Goal: Task Accomplishment & Management: Complete application form

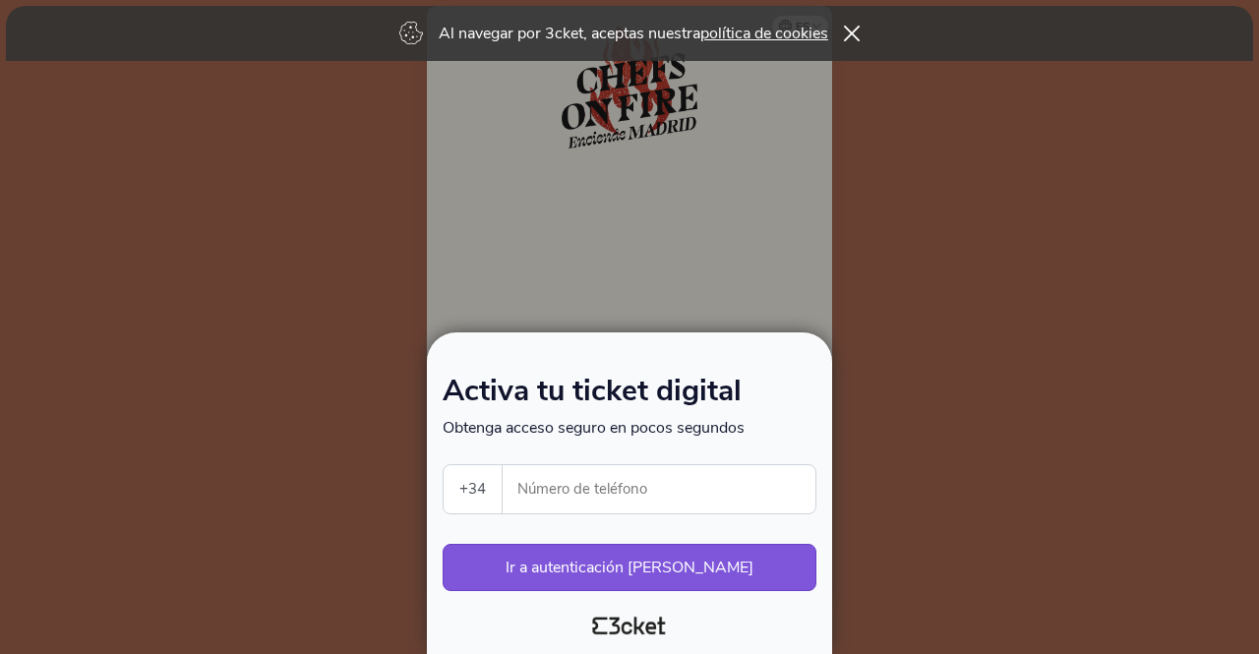
select select "34"
click at [612, 497] on input "Número de teléfono" at bounding box center [666, 489] width 297 height 48
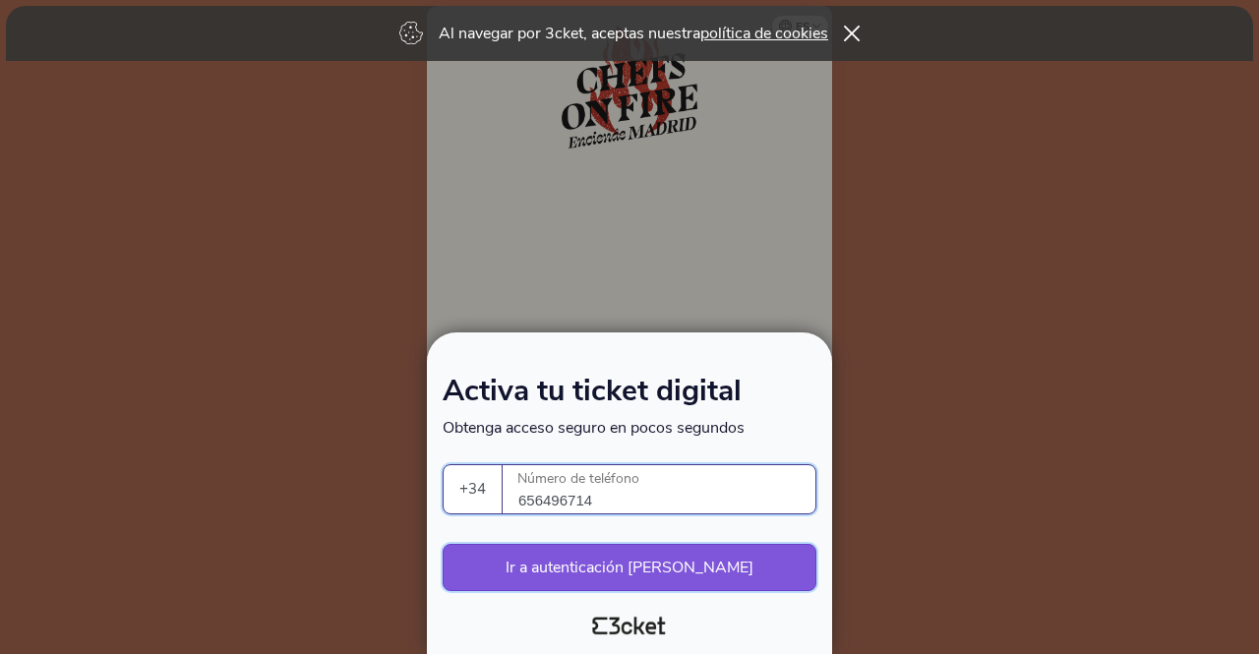
type input "656496714"
click at [635, 564] on button "Ir a autenticación segura" at bounding box center [629, 567] width 374 height 47
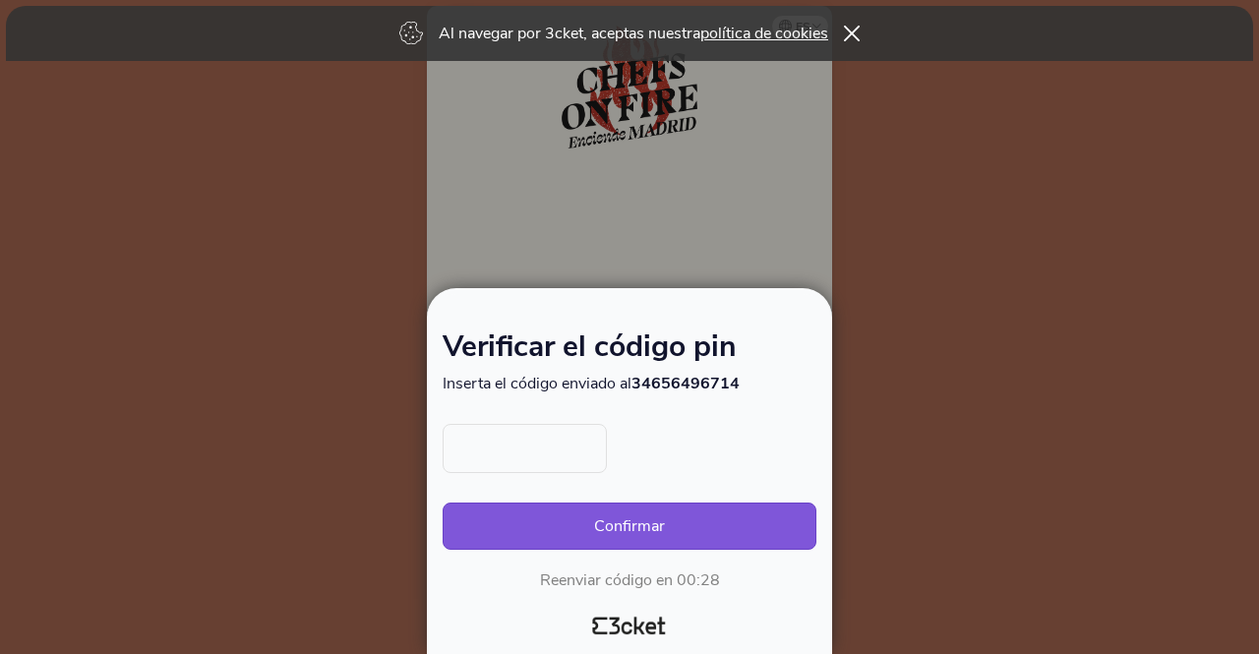
click at [550, 448] on input "text" at bounding box center [524, 448] width 164 height 49
type input "4526"
click at [680, 529] on button "Confirmar" at bounding box center [629, 525] width 374 height 47
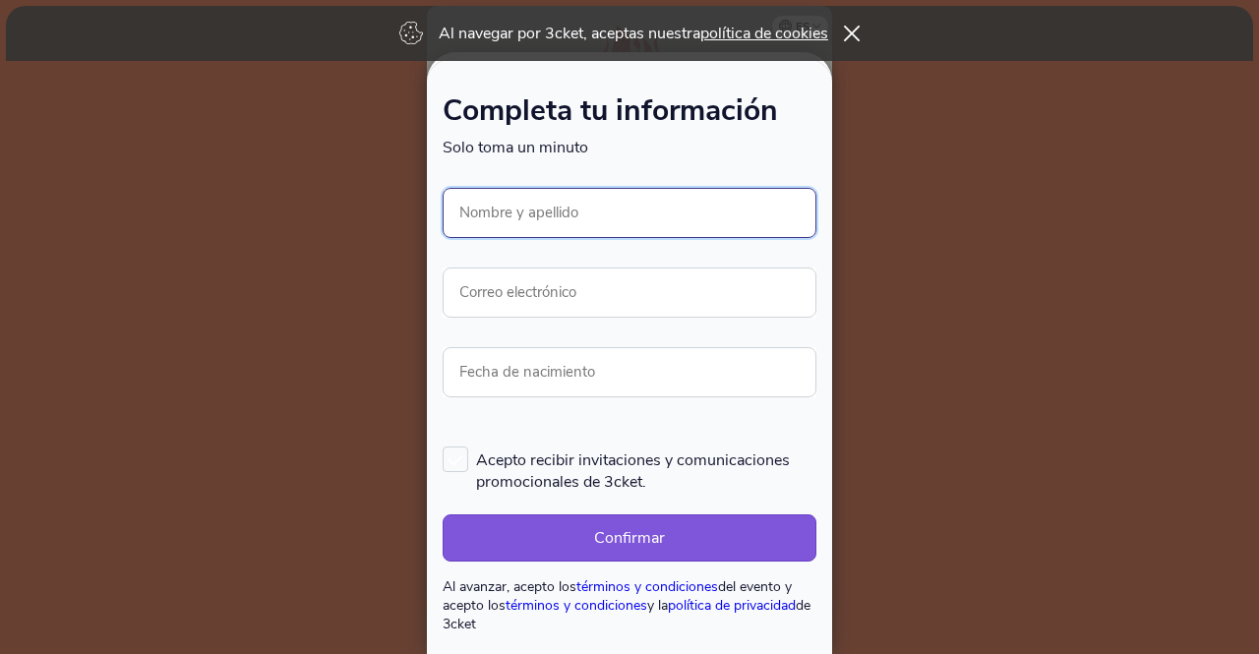
click at [539, 220] on input "Nombre y apellido" at bounding box center [629, 213] width 374 height 50
type input "[PERSON_NAME] [PERSON_NAME]"
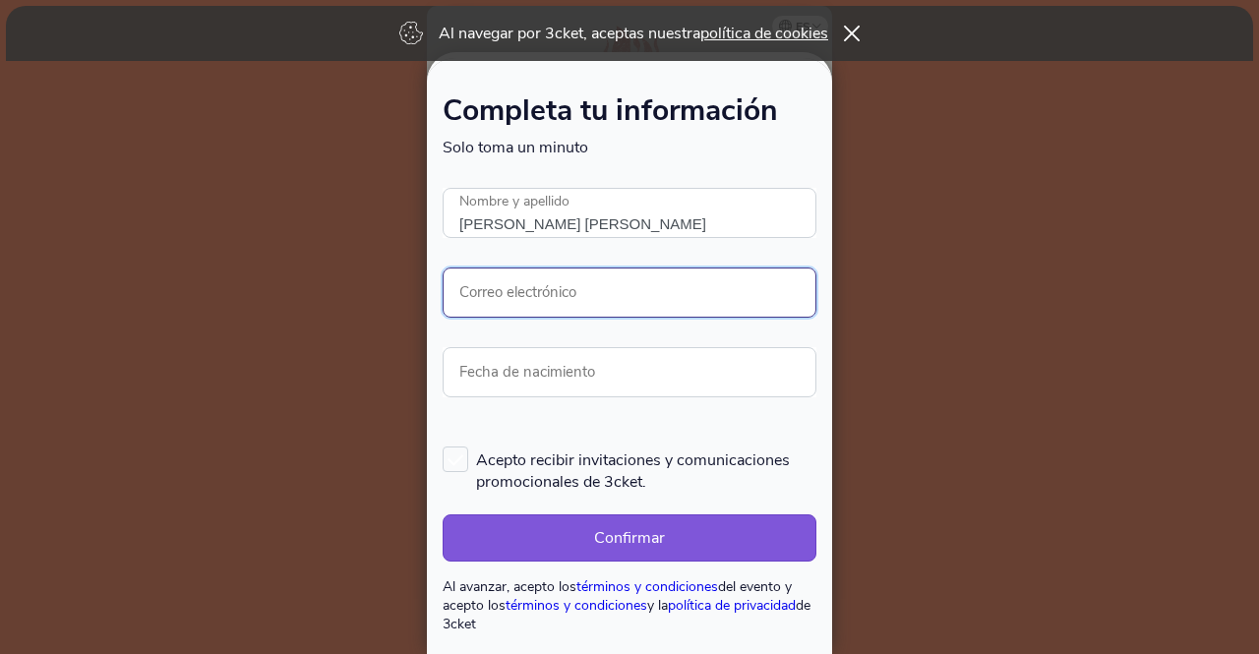
click at [586, 287] on input "Correo electrónico" at bounding box center [629, 292] width 374 height 50
click at [569, 303] on input "azumies@yahoo,es" at bounding box center [629, 292] width 374 height 50
type input "azumies@yahoo.es"
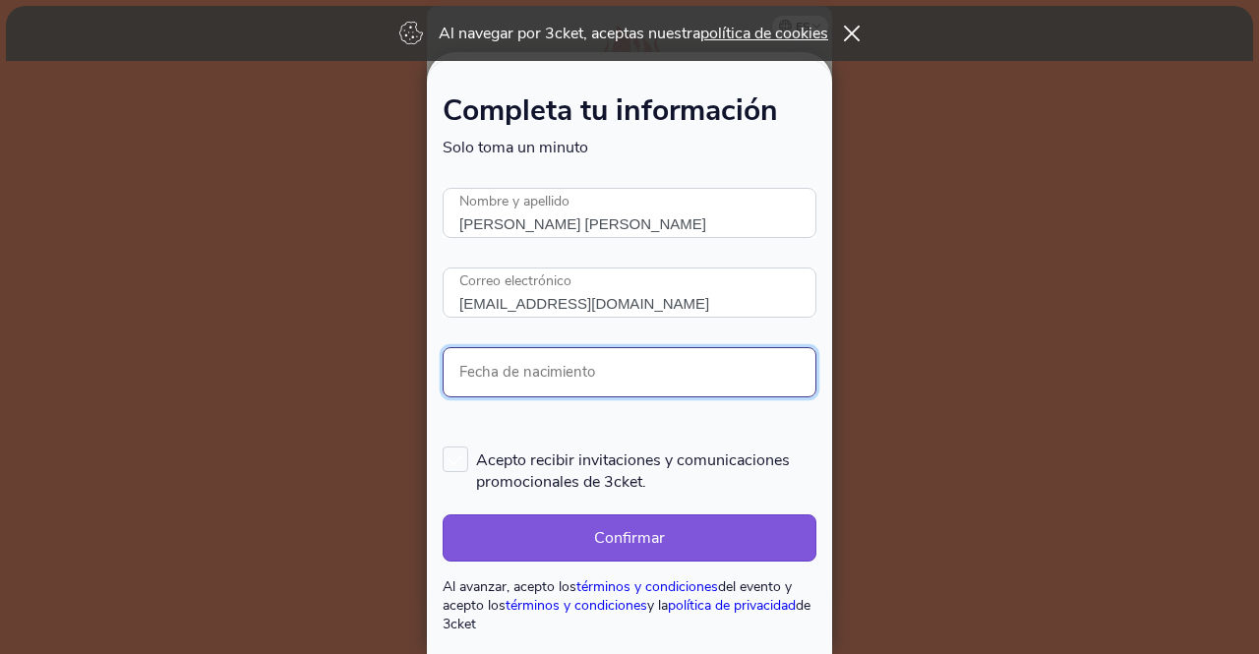
click at [600, 368] on input "Fecha de nacimiento" at bounding box center [629, 372] width 374 height 50
type input "04/09/1978"
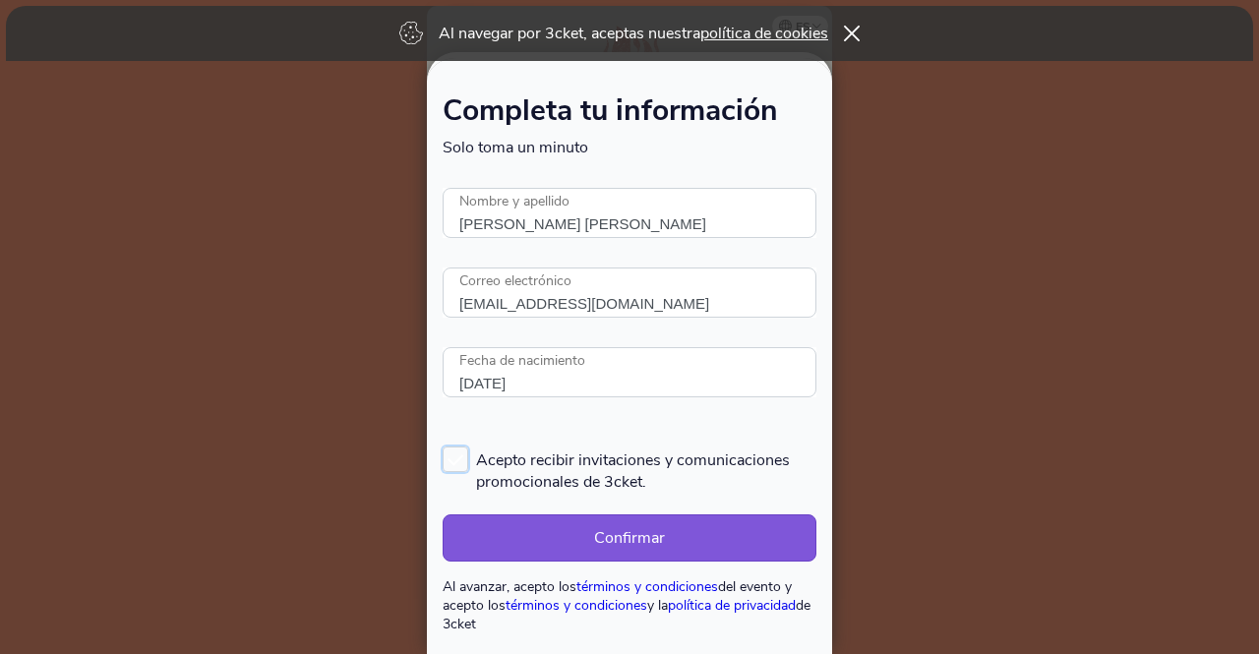
click at [462, 456] on label "Acepto recibir invitaciones y comunicaciones promocionales de 3cket." at bounding box center [629, 469] width 374 height 46
click at [444, 446] on input "Acepto recibir invitaciones y comunicaciones promocionales de 3cket." at bounding box center [443, 445] width 2 height 2
checkbox input "true"
click at [656, 534] on button "Confirmar" at bounding box center [629, 537] width 374 height 47
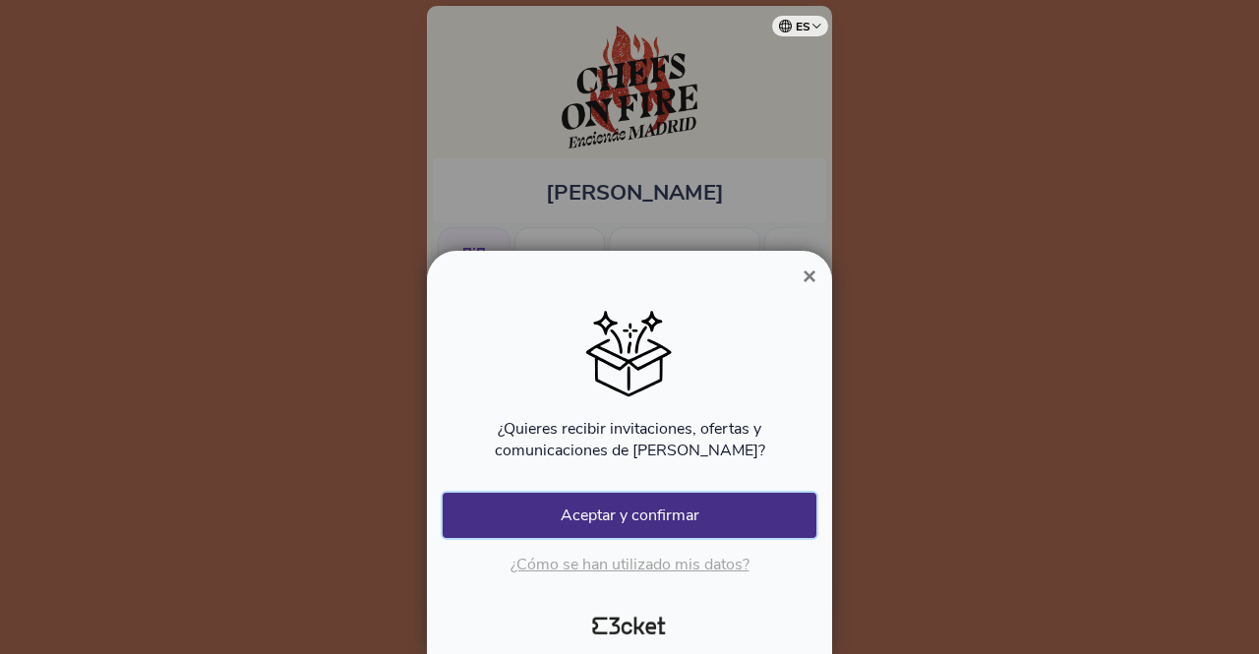
click at [704, 516] on button "Aceptar y confirmar" at bounding box center [629, 515] width 374 height 45
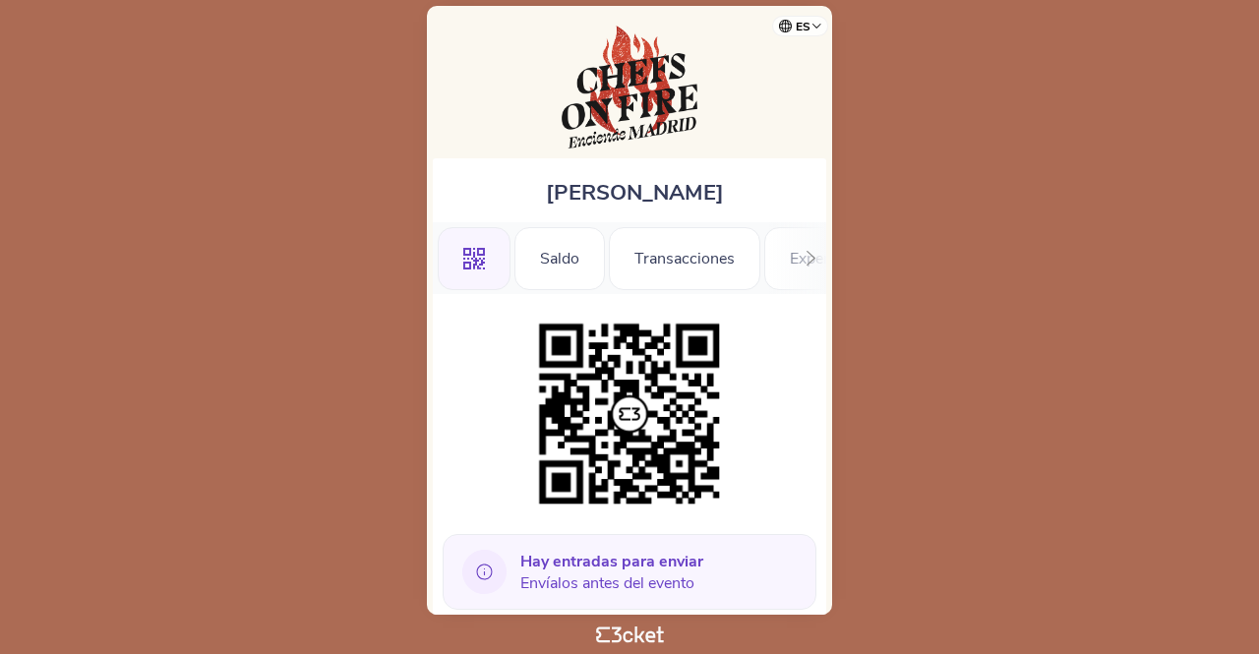
click at [613, 581] on span "Hay entradas para enviar Envíalos antes del evento" at bounding box center [611, 572] width 183 height 43
click at [813, 253] on icon at bounding box center [810, 258] width 15 height 15
click at [813, 253] on div "Información" at bounding box center [757, 258] width 135 height 63
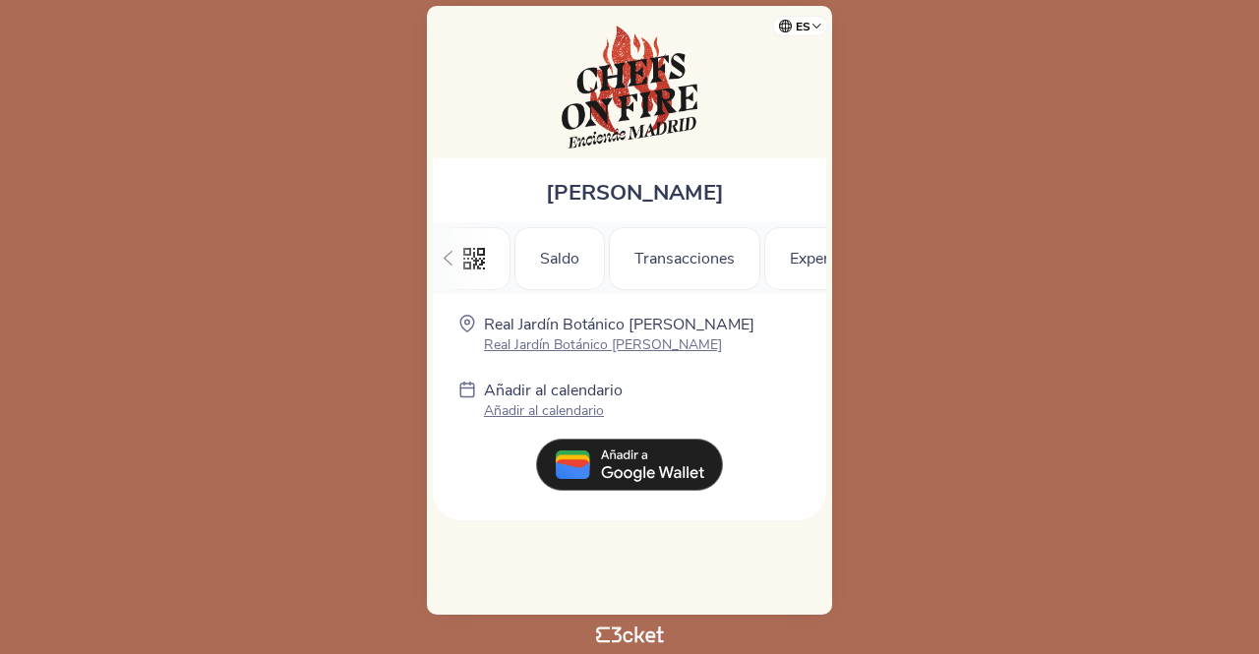
scroll to position [0, 216]
click at [448, 262] on icon at bounding box center [447, 258] width 15 height 15
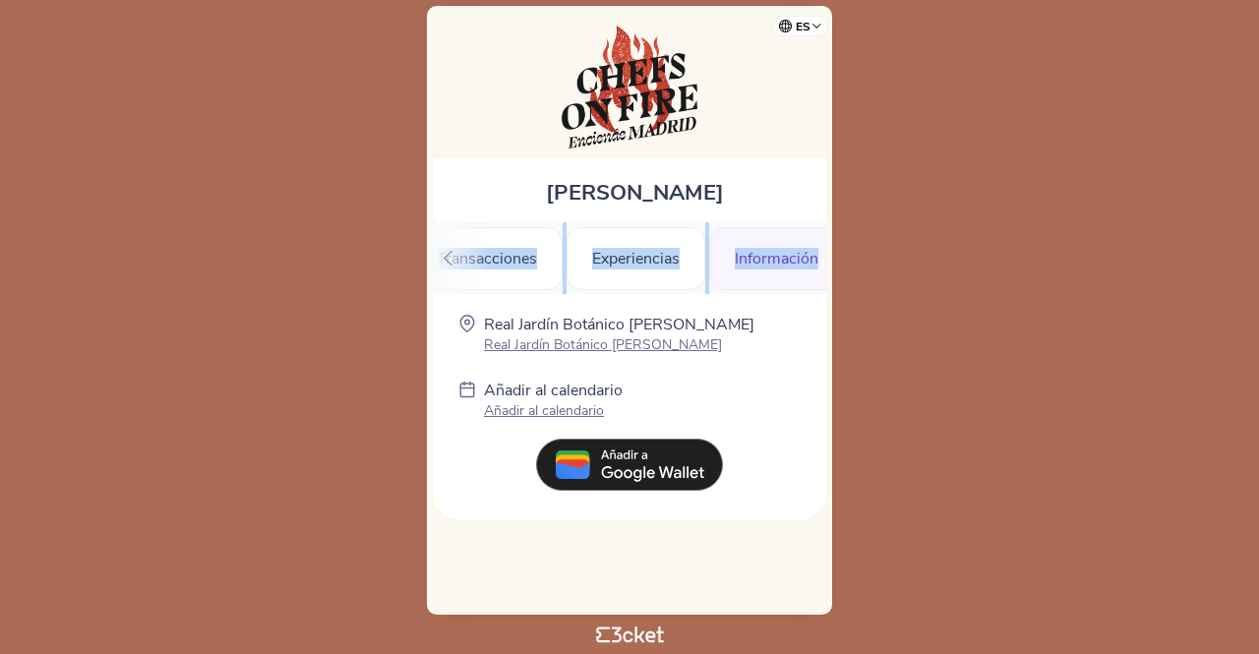
click at [448, 262] on icon at bounding box center [447, 258] width 15 height 15
click at [449, 262] on icon at bounding box center [447, 258] width 15 height 15
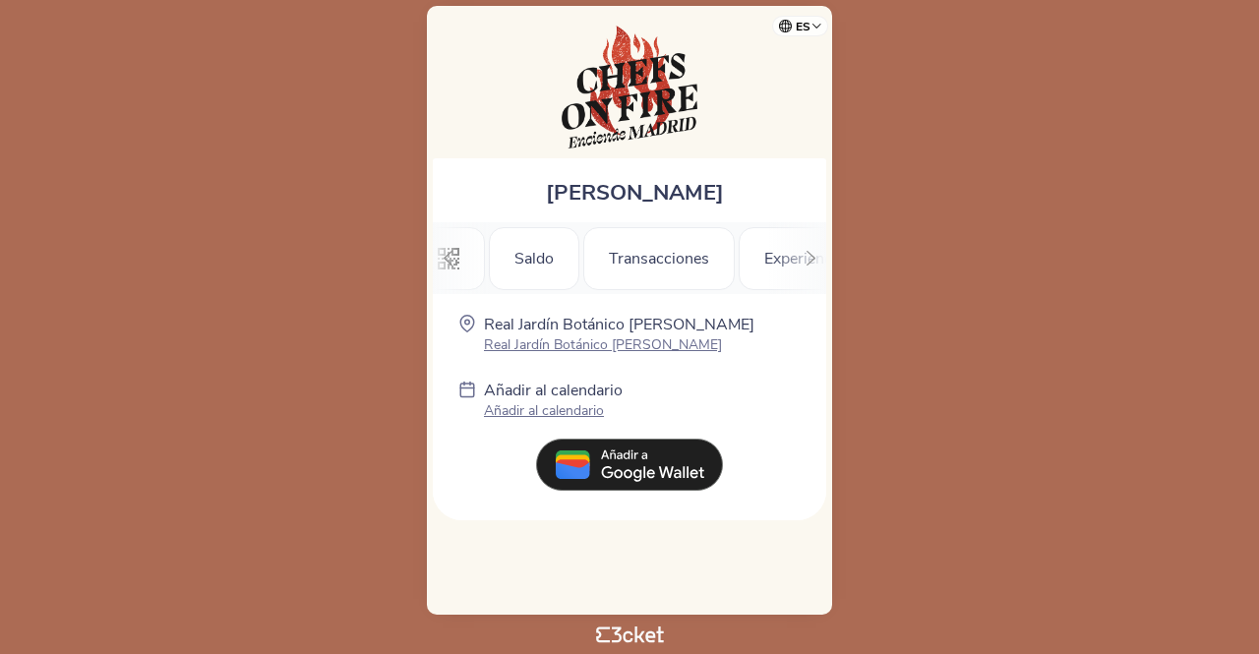
click at [450, 262] on icon at bounding box center [447, 258] width 15 height 15
click at [476, 255] on icon ".st0{fill-rule:evenodd;clip-rule:evenodd;}" at bounding box center [474, 259] width 22 height 22
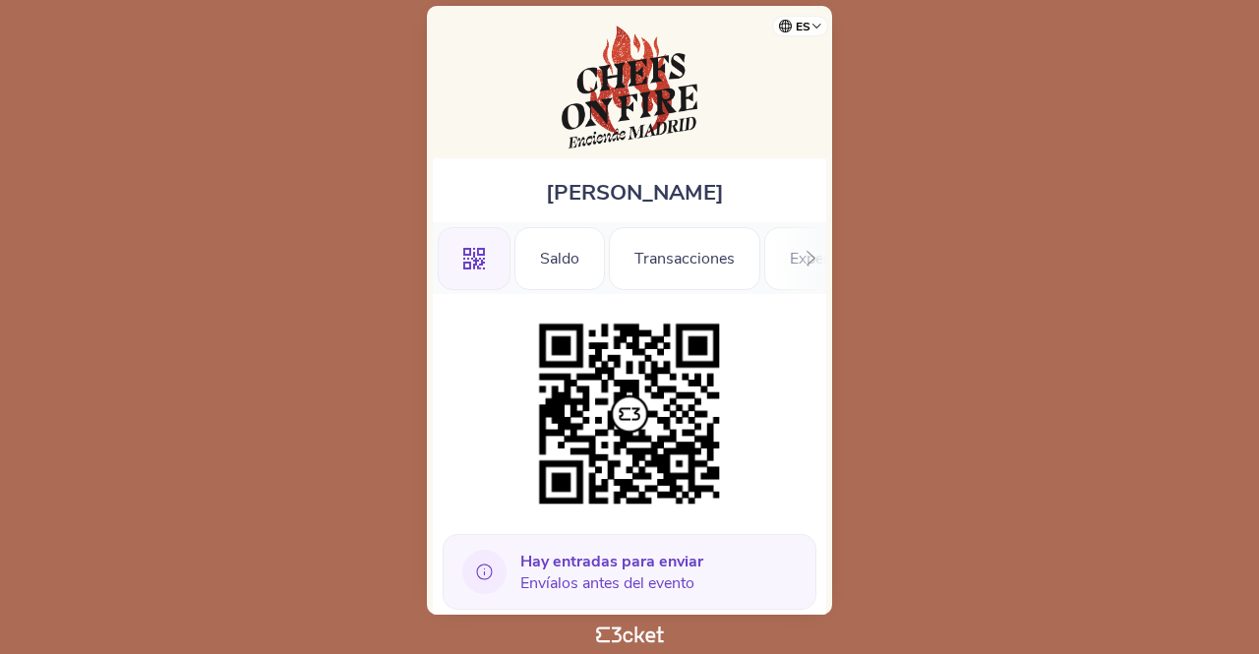
click at [617, 573] on span "Hay entradas para enviar Envíalos antes del evento" at bounding box center [611, 572] width 183 height 43
click at [486, 567] on icon at bounding box center [484, 572] width 44 height 44
click at [574, 257] on div "Saldo" at bounding box center [559, 258] width 90 height 63
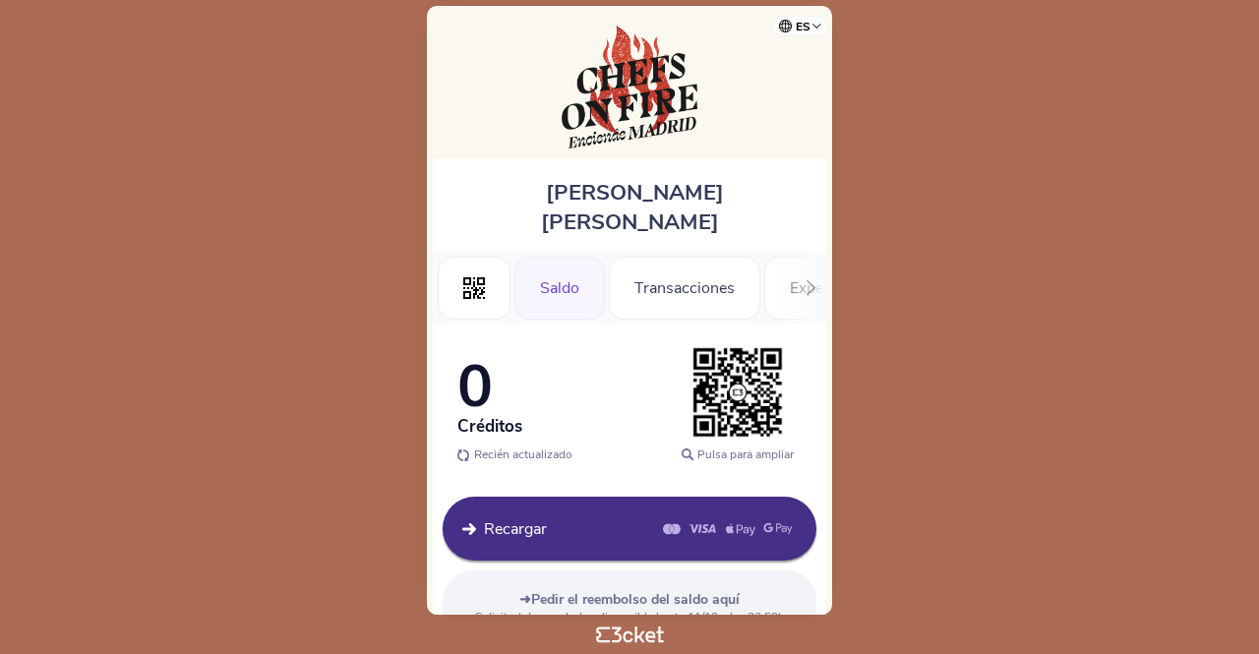
click at [808, 280] on icon at bounding box center [810, 287] width 15 height 15
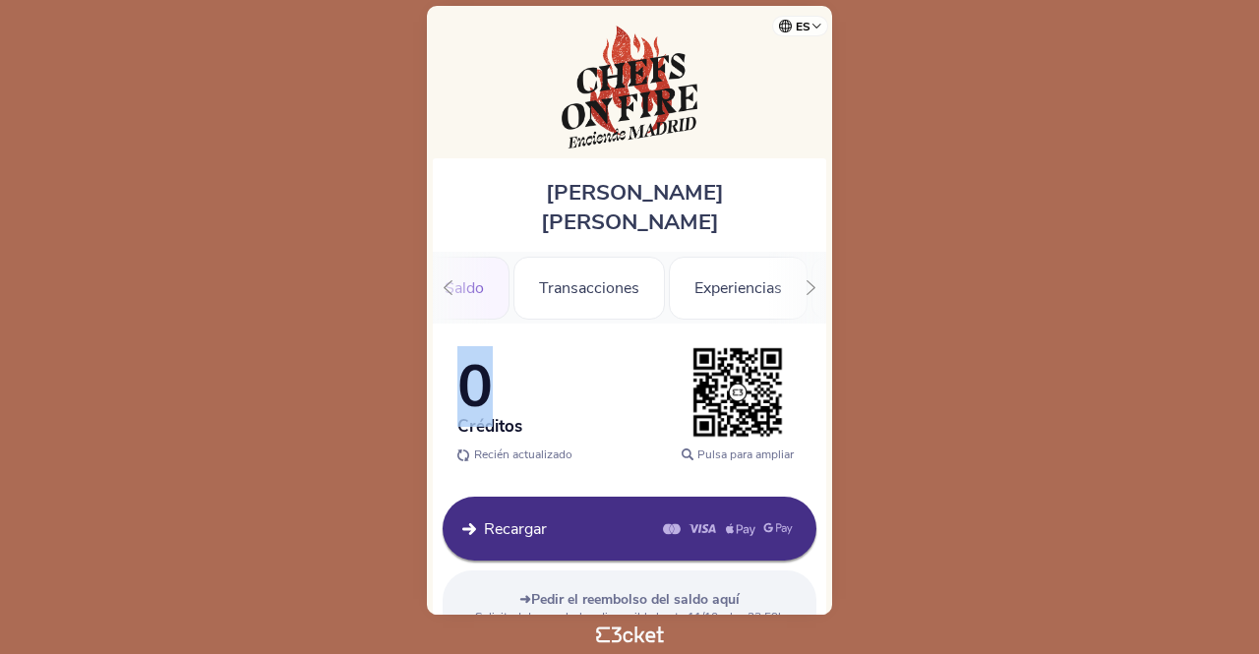
click at [808, 280] on icon at bounding box center [810, 287] width 15 height 15
click at [808, 257] on div "Información" at bounding box center [757, 288] width 135 height 63
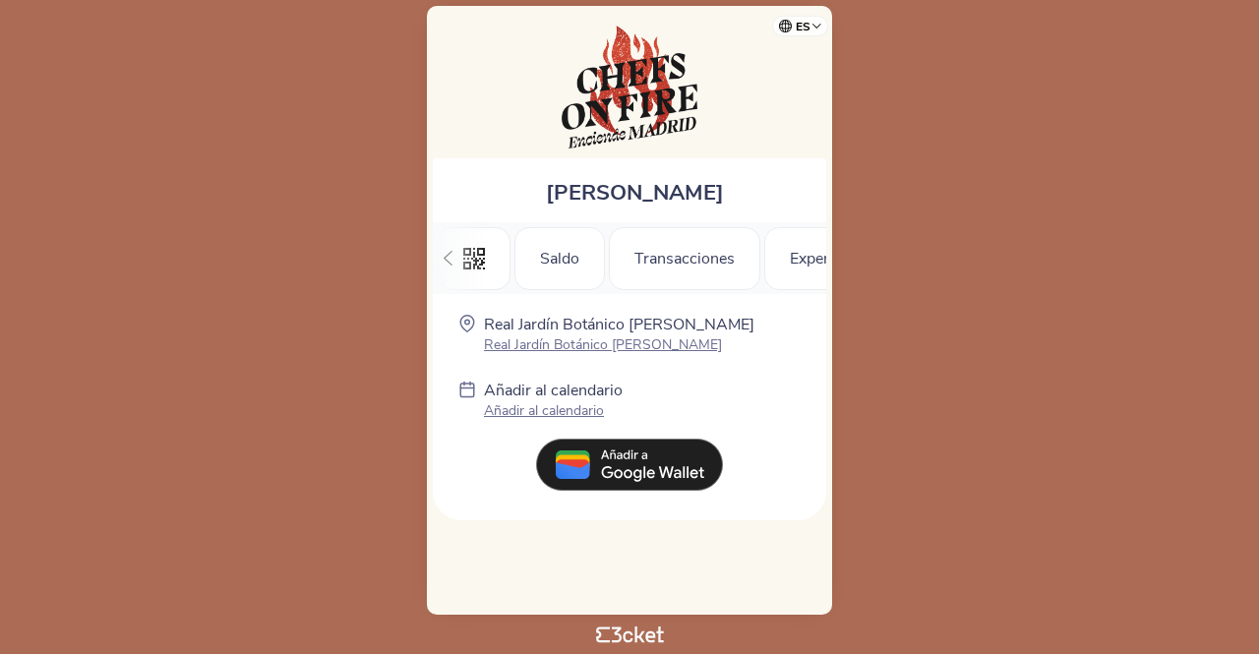
scroll to position [0, 216]
